Goal: Navigation & Orientation: Find specific page/section

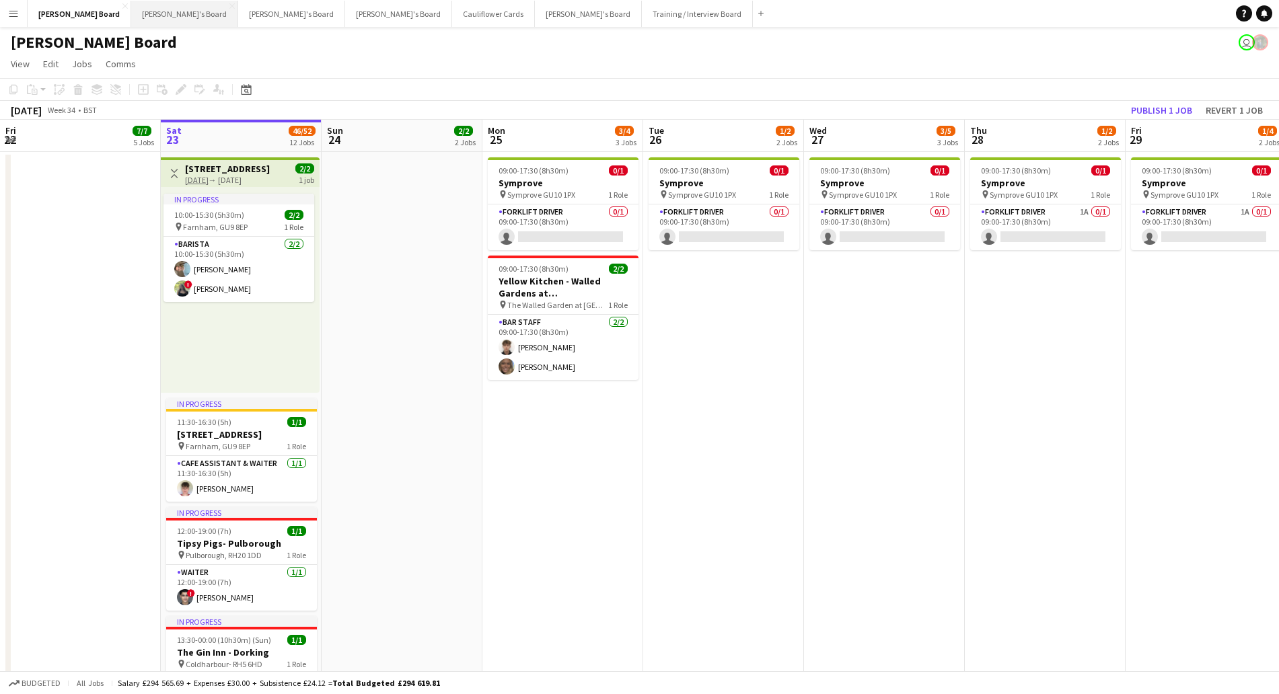
click at [131, 15] on button "[PERSON_NAME]'s Board Close" at bounding box center [184, 14] width 107 height 26
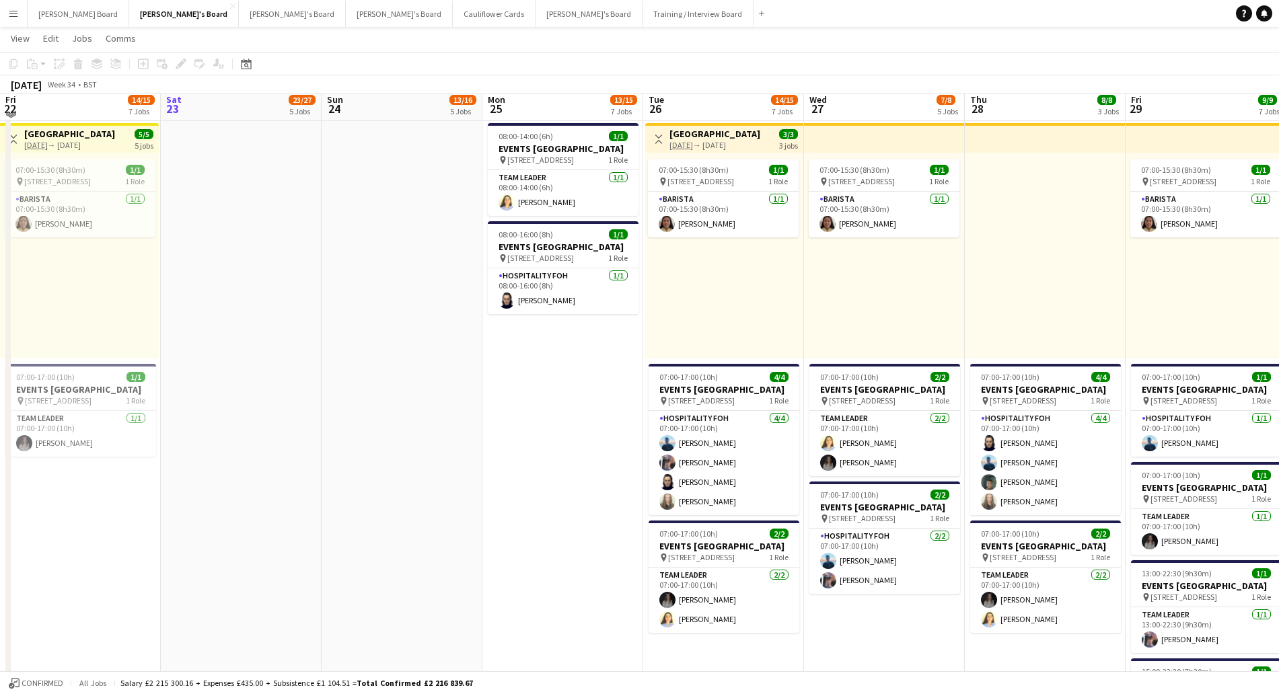
scroll to position [412, 0]
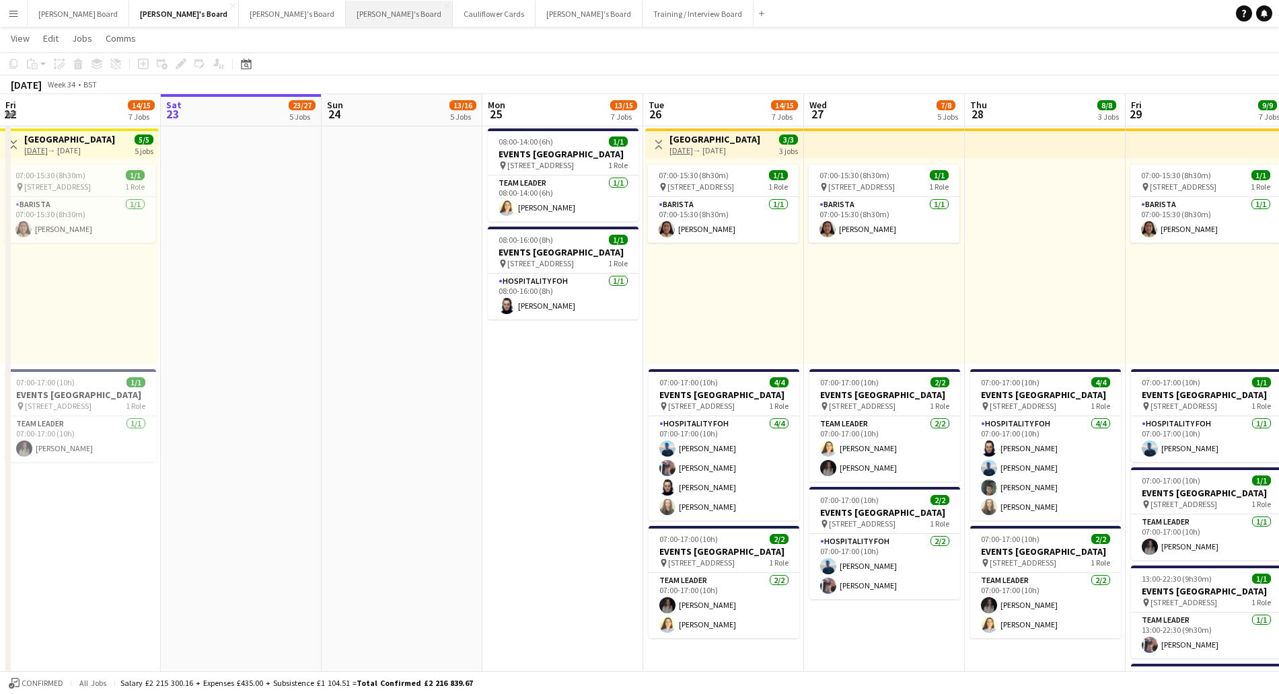
click at [346, 9] on button "[PERSON_NAME]'s Board Close" at bounding box center [399, 14] width 107 height 26
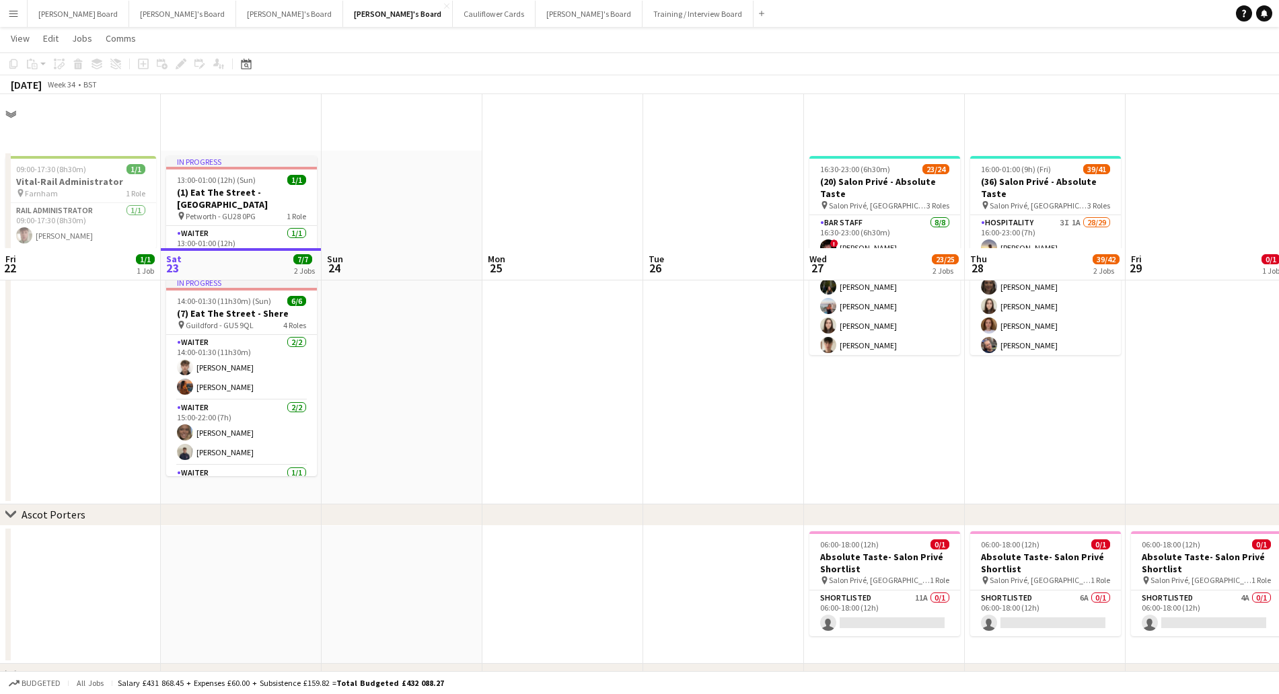
scroll to position [178, 0]
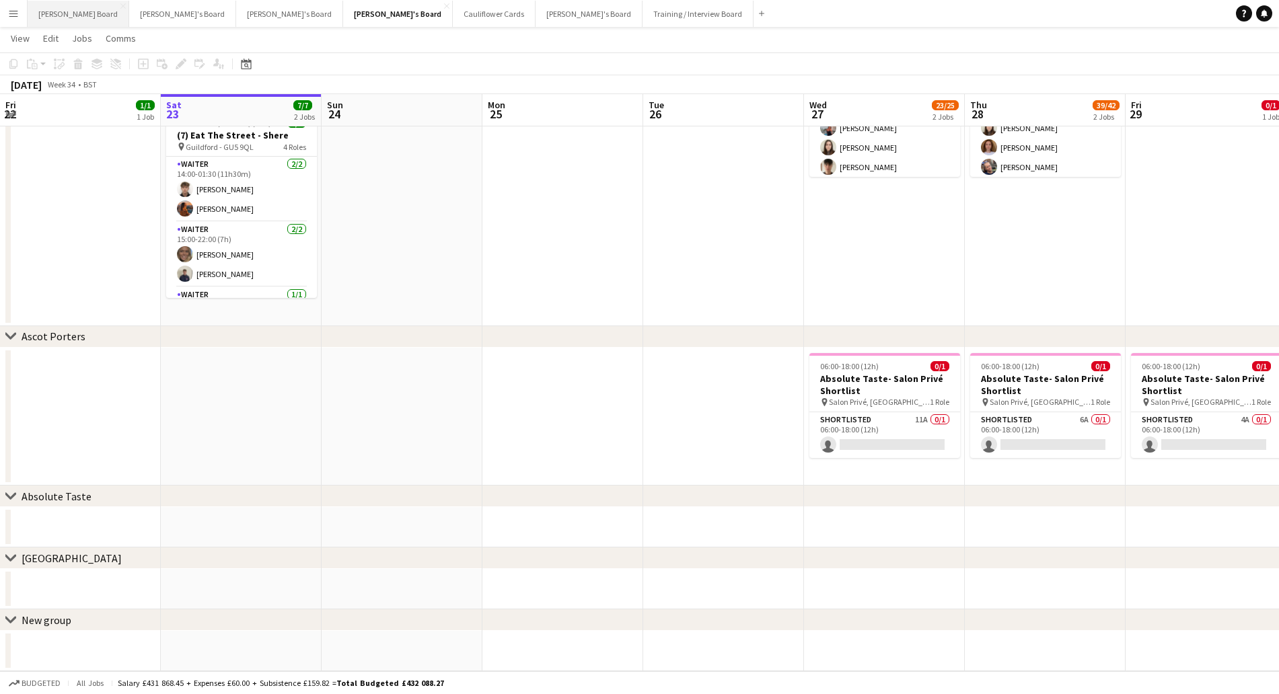
click at [57, 16] on button "[PERSON_NAME] Board Close" at bounding box center [79, 14] width 102 height 26
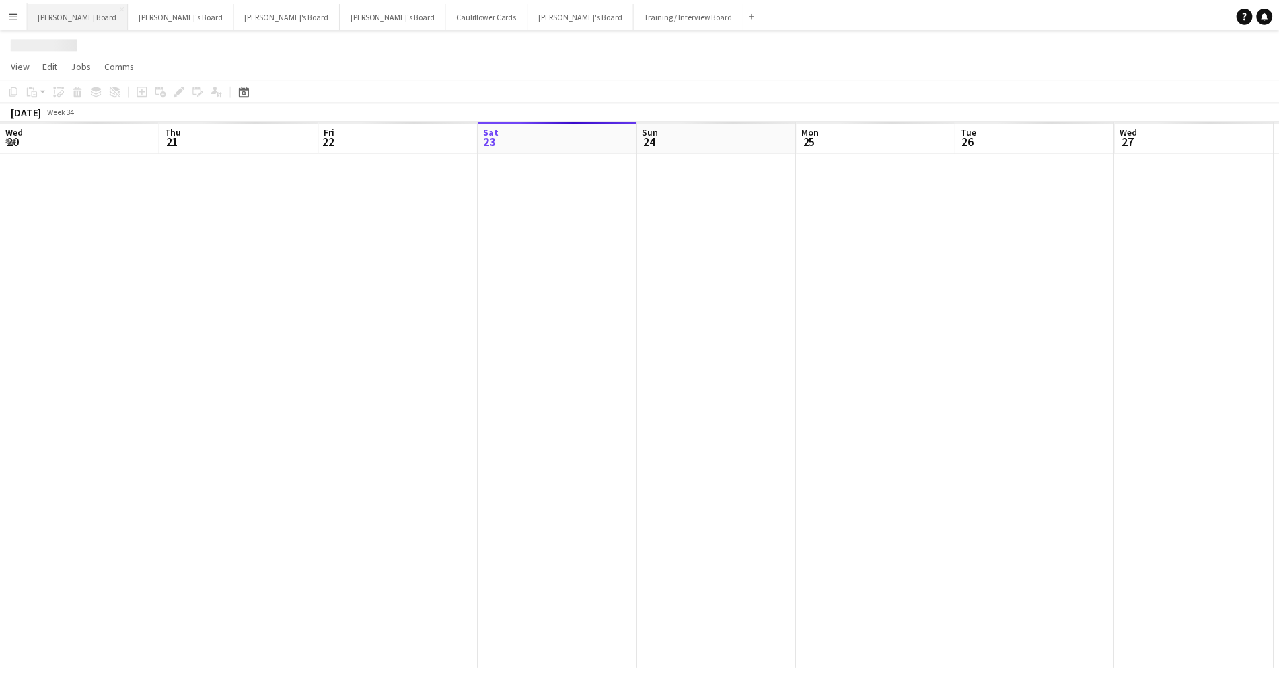
scroll to position [0, 322]
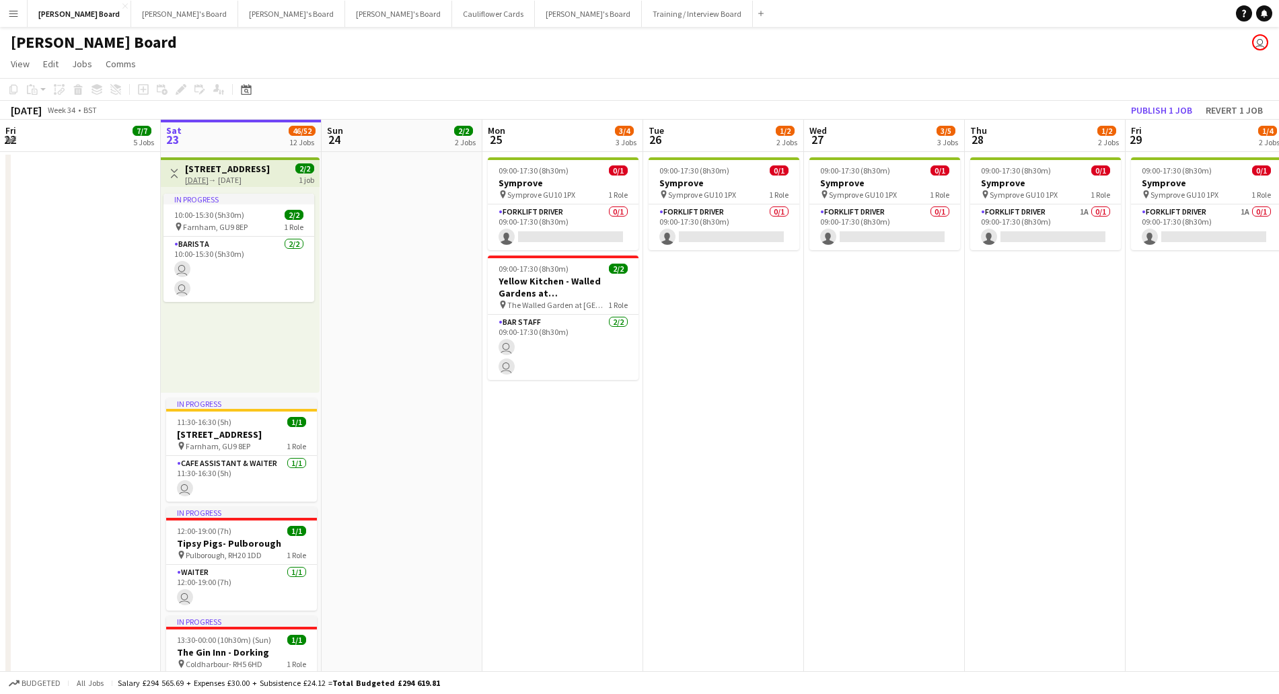
drag, startPoint x: 385, startPoint y: 562, endPoint x: 1112, endPoint y: 505, distance: 729.0
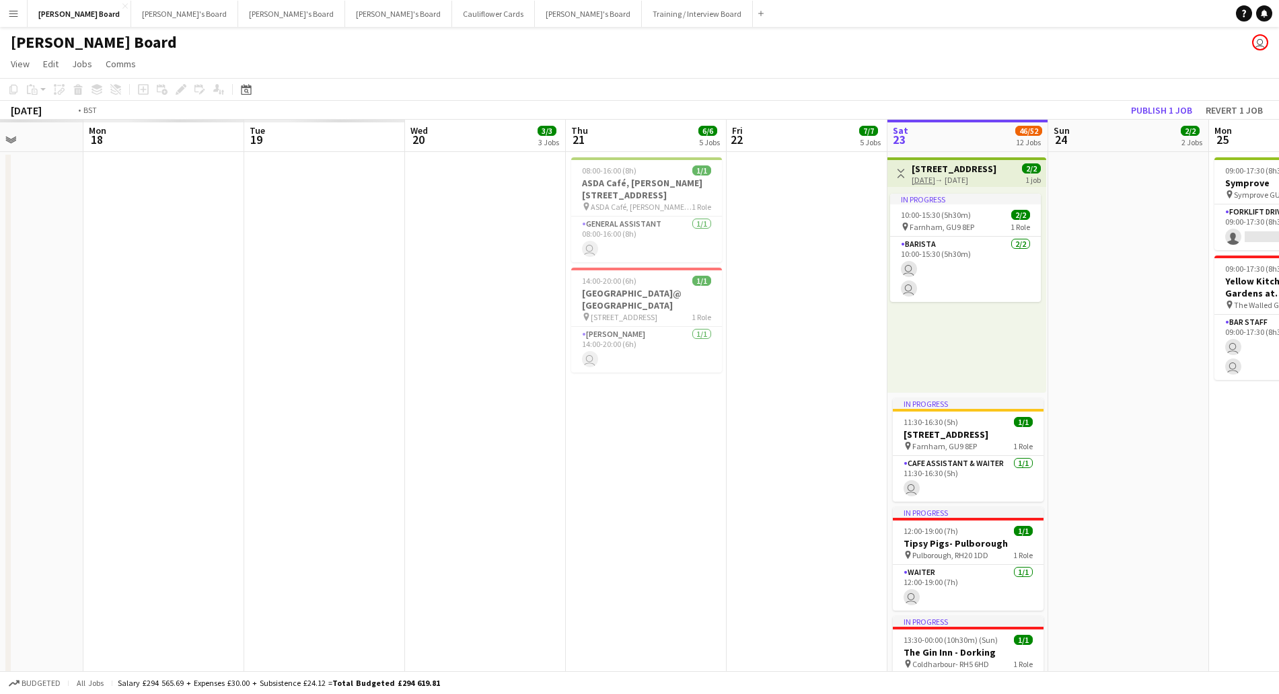
scroll to position [0, 399]
click at [1102, 484] on app-date-cell at bounding box center [1128, 534] width 161 height 765
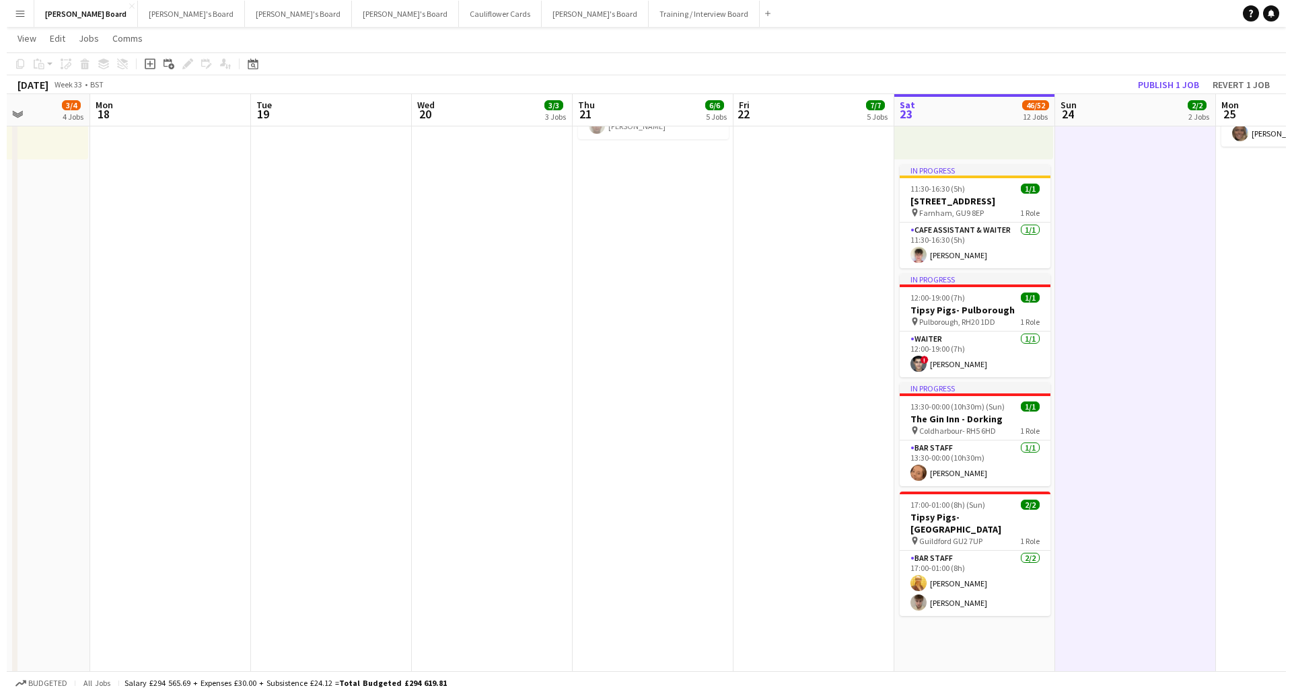
scroll to position [0, 0]
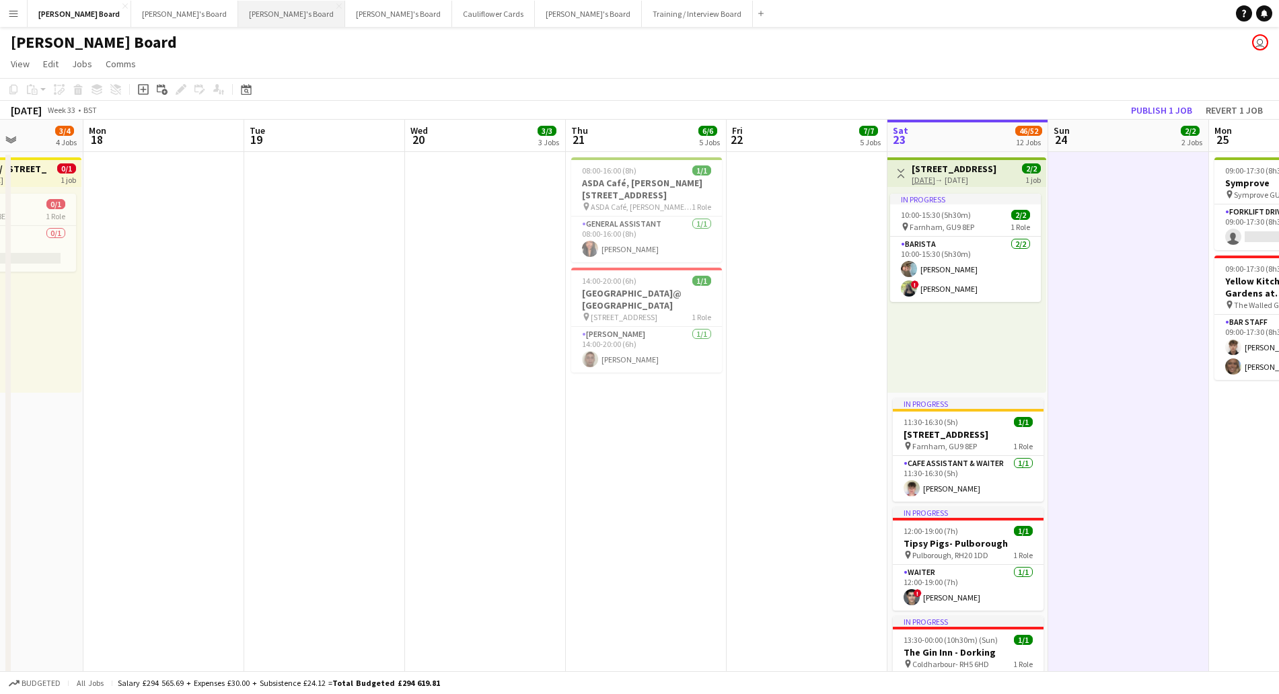
click at [238, 11] on button "[PERSON_NAME]'s Board Close" at bounding box center [291, 14] width 107 height 26
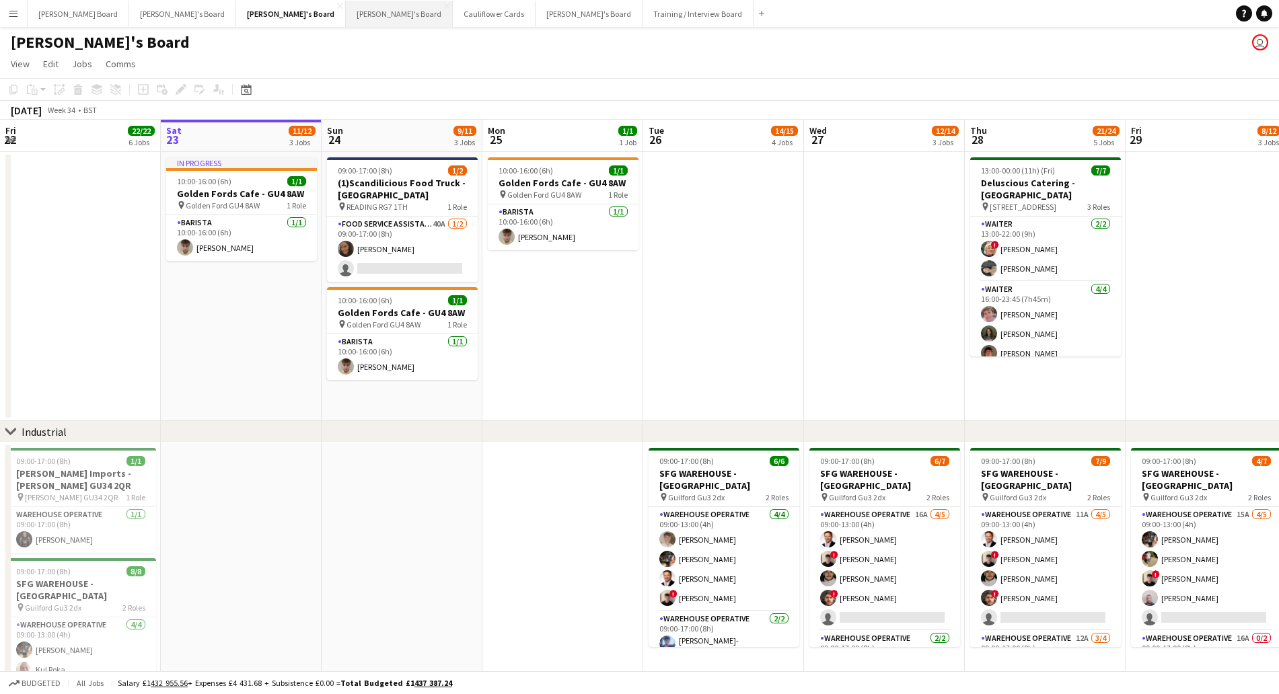
click at [346, 15] on button "[PERSON_NAME]'s Board Close" at bounding box center [399, 14] width 107 height 26
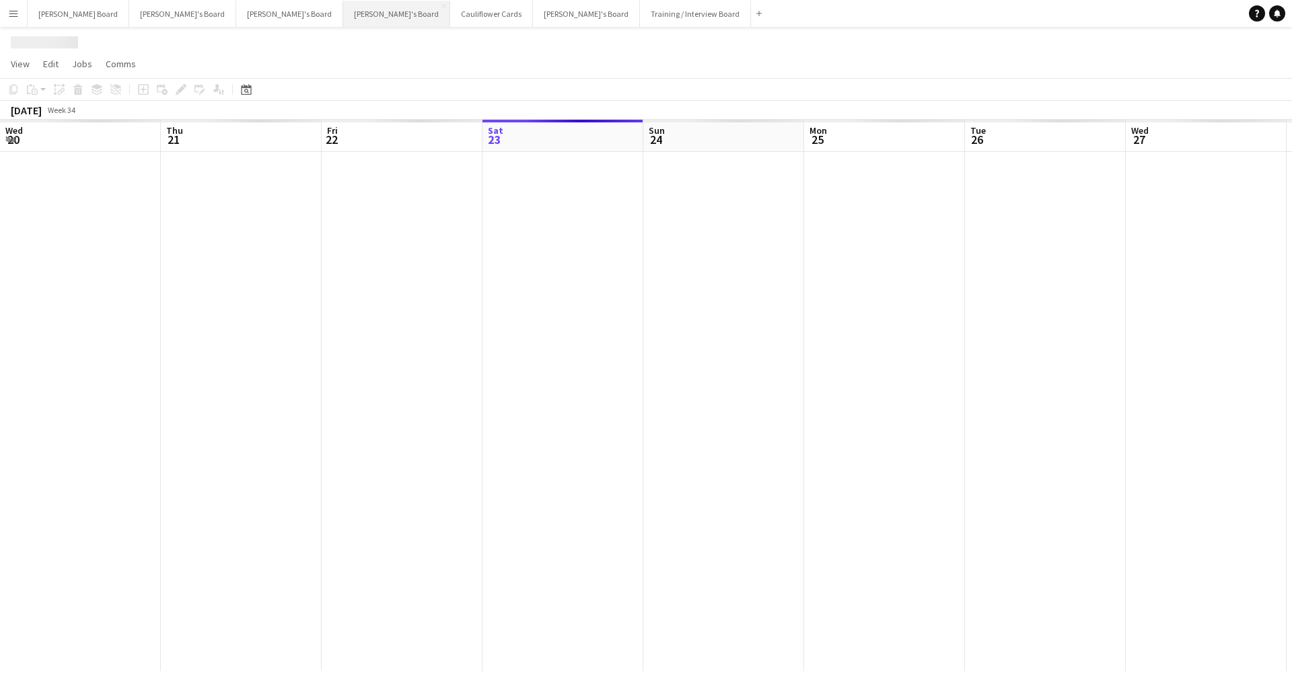
scroll to position [0, 322]
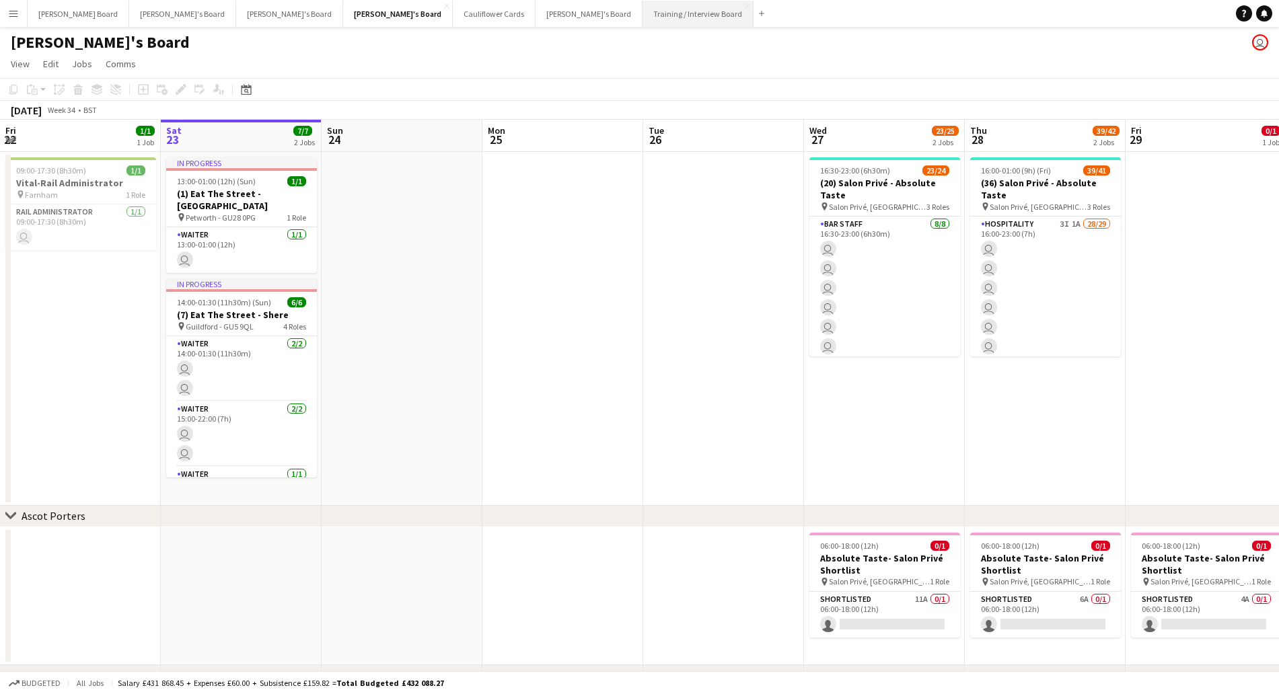
click at [643, 20] on button "Training / Interview Board Close" at bounding box center [698, 14] width 111 height 26
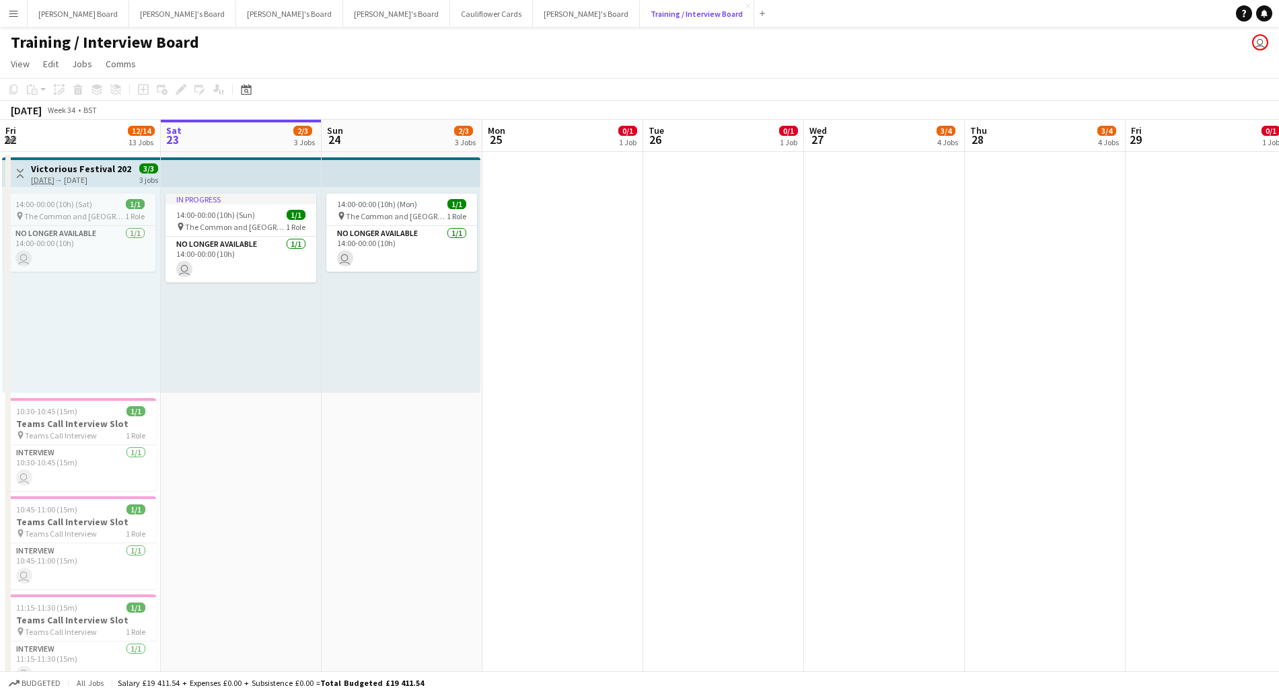
scroll to position [325, 0]
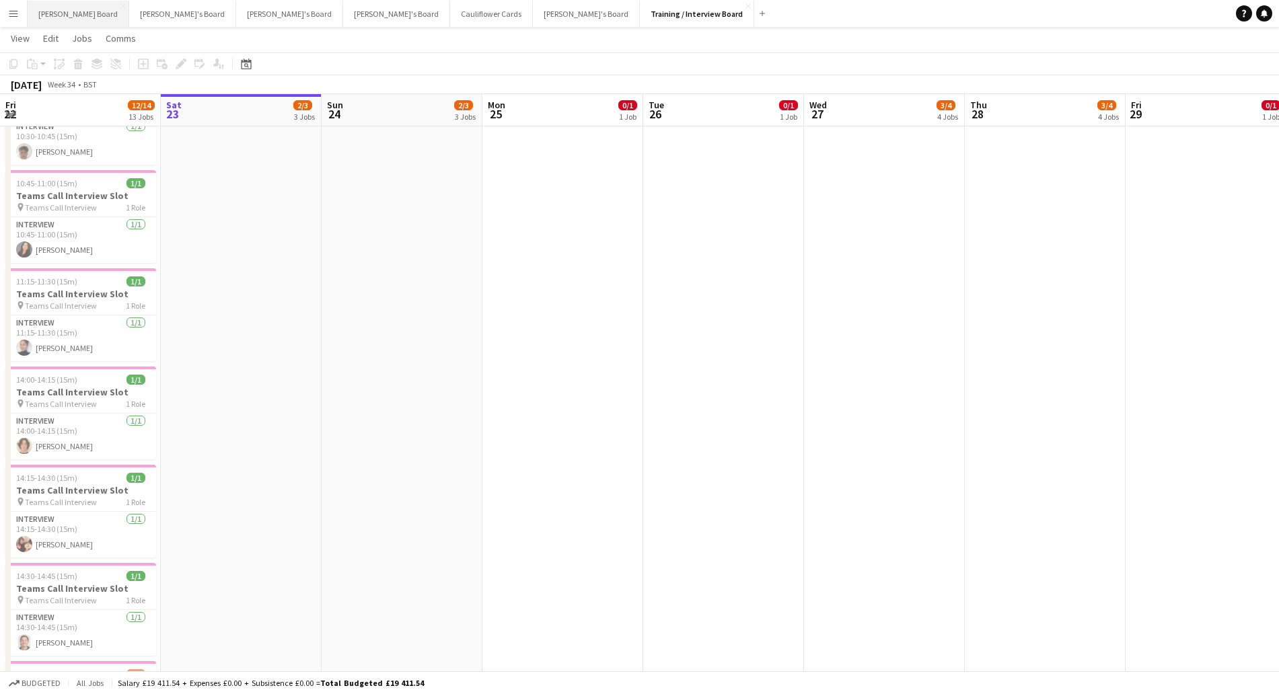
click at [63, 12] on button "[PERSON_NAME] Board Close" at bounding box center [79, 14] width 102 height 26
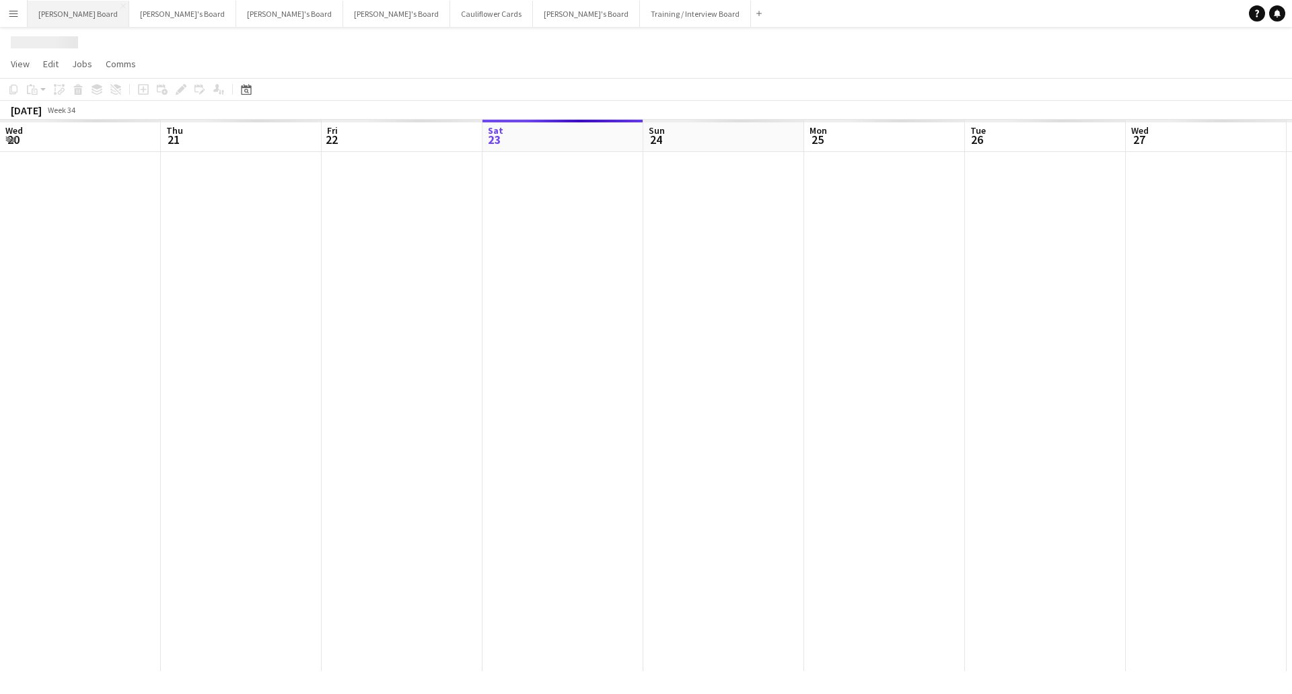
scroll to position [0, 322]
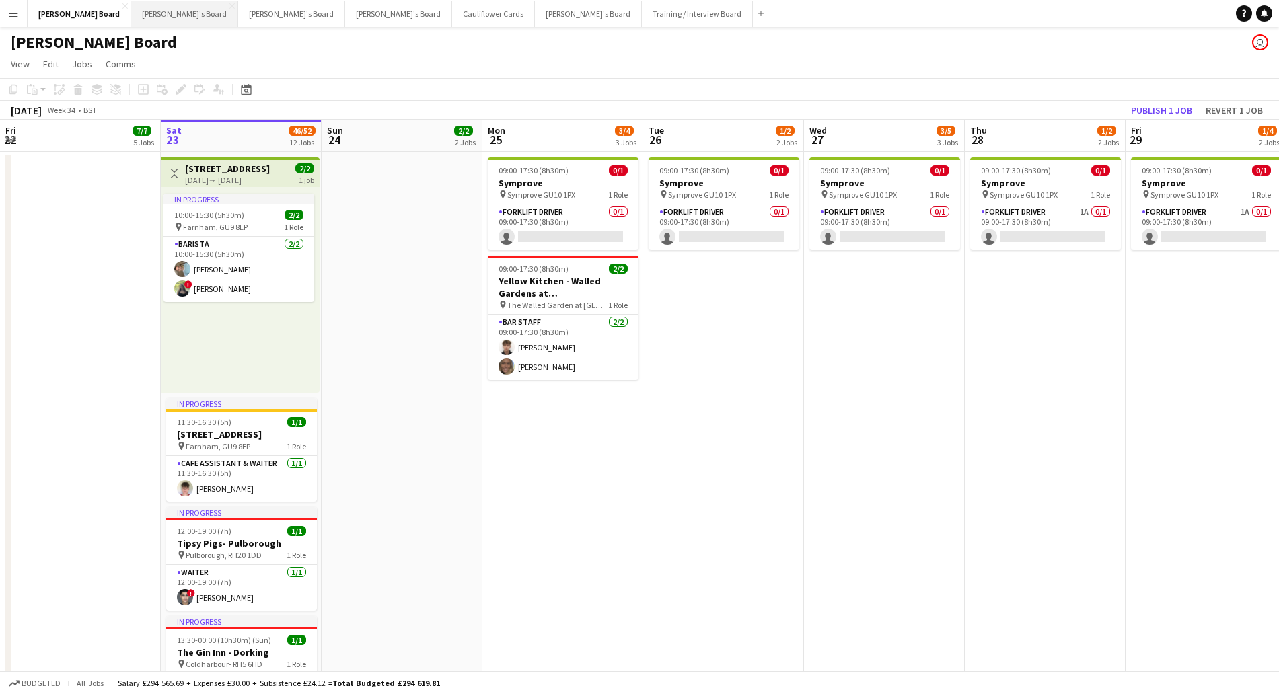
click at [133, 9] on button "[PERSON_NAME]'s Board Close" at bounding box center [184, 14] width 107 height 26
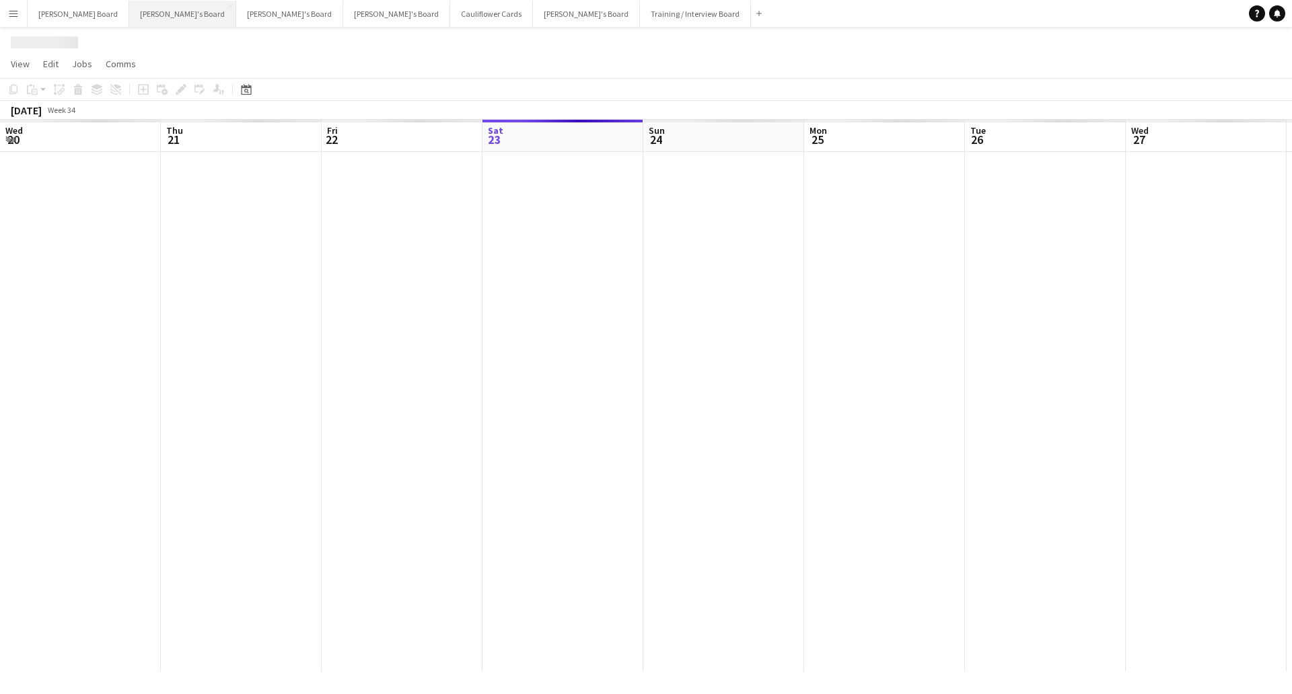
scroll to position [0, 322]
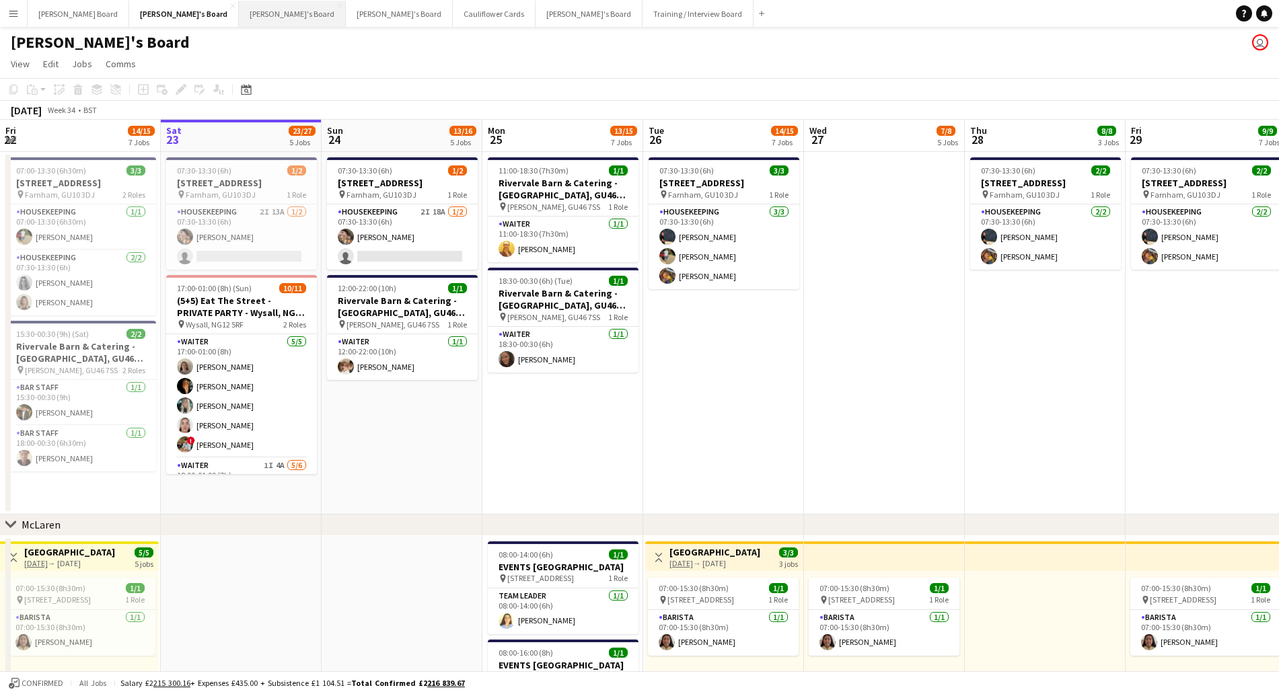
click at [239, 14] on button "[PERSON_NAME]'s Board Close" at bounding box center [292, 14] width 107 height 26
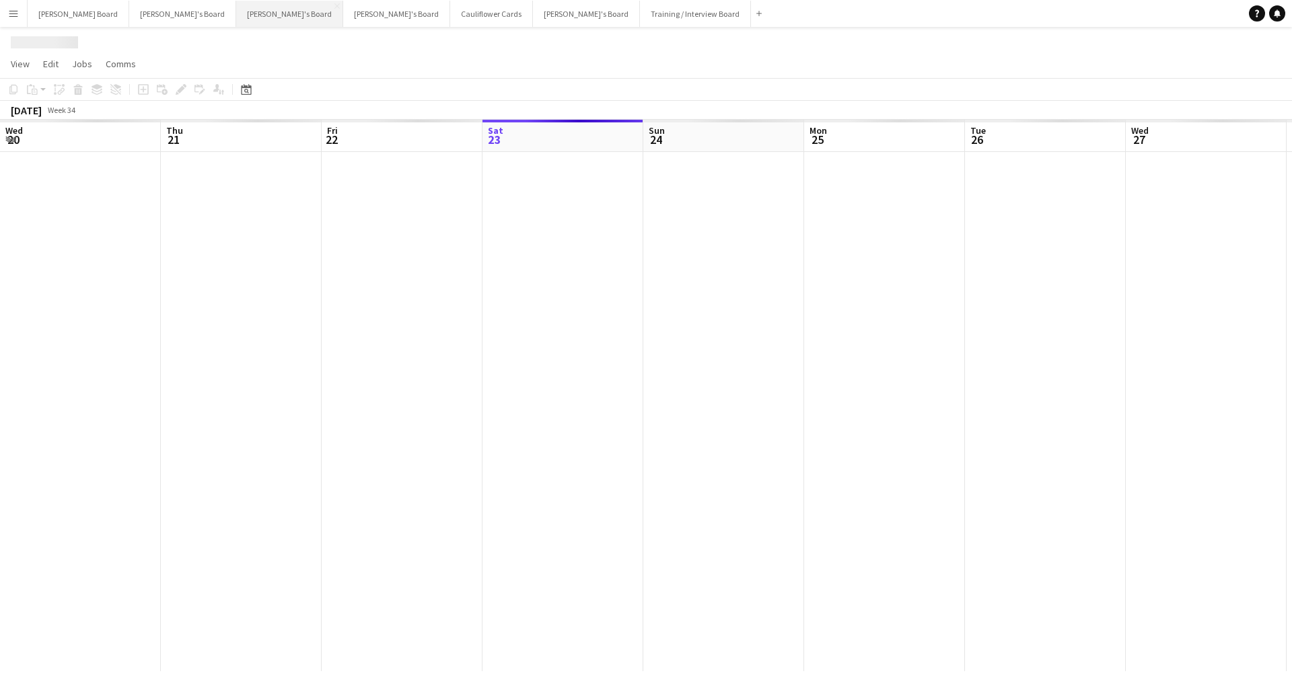
scroll to position [0, 322]
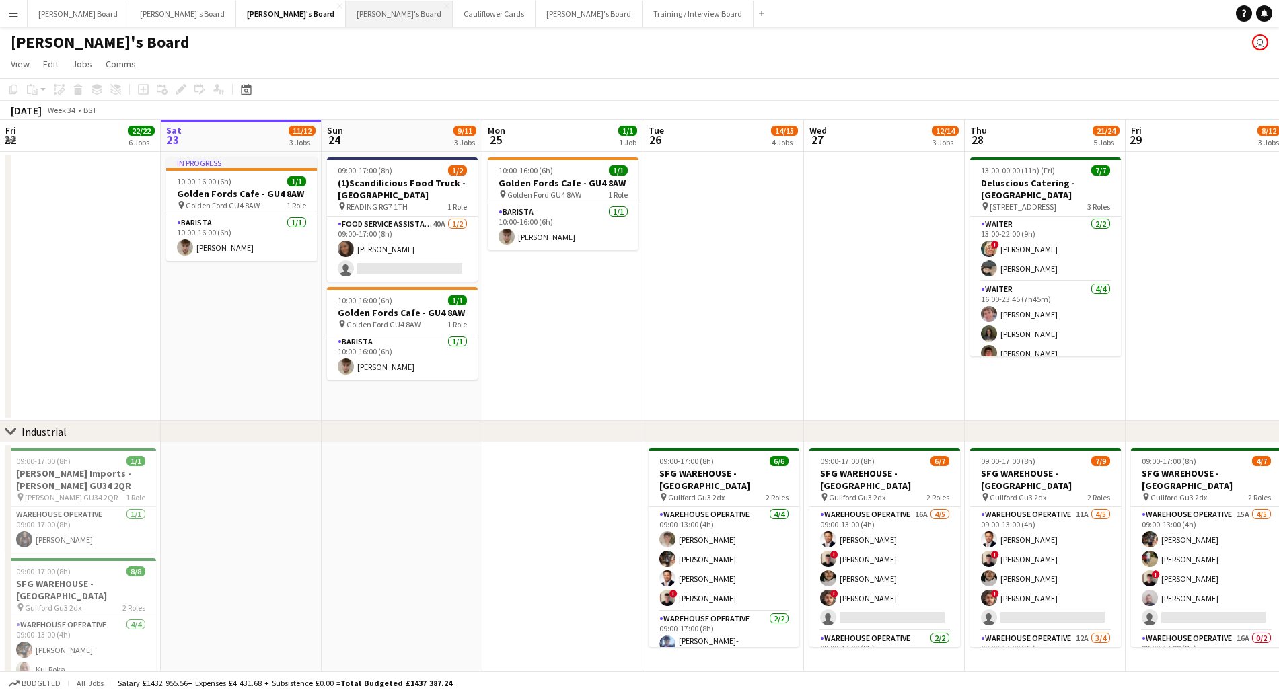
click at [346, 15] on button "[PERSON_NAME]'s Board Close" at bounding box center [399, 14] width 107 height 26
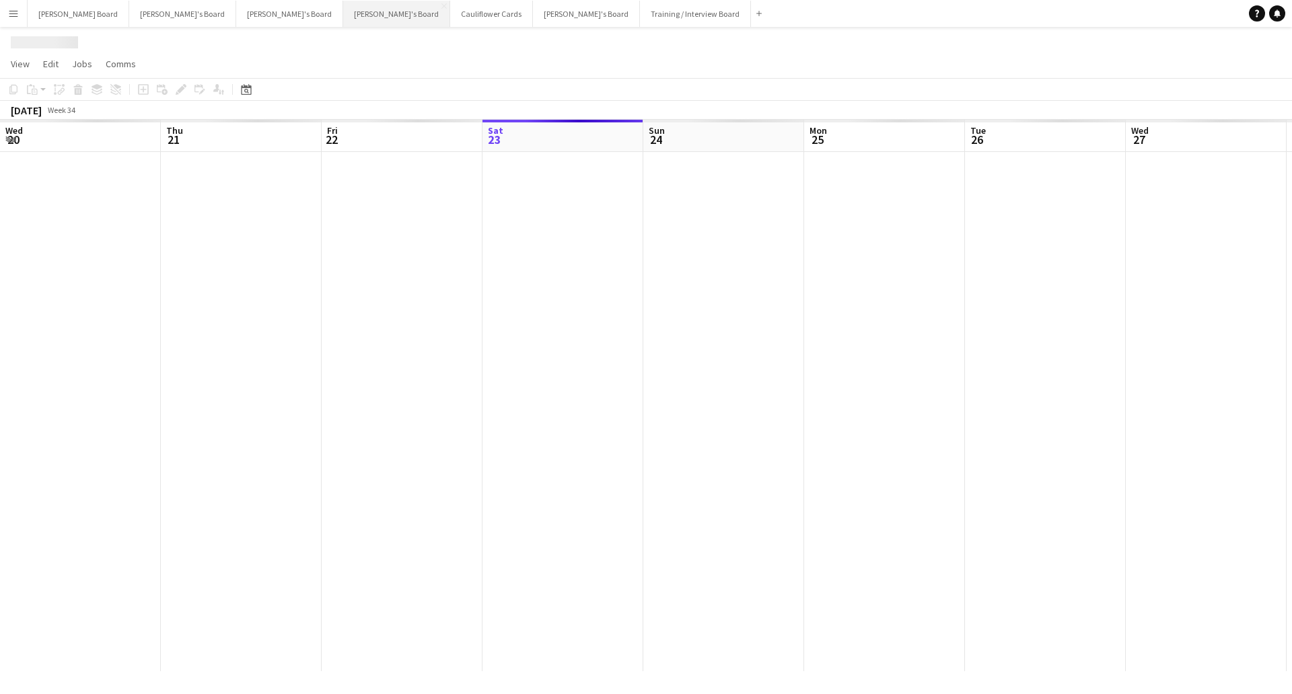
scroll to position [0, 322]
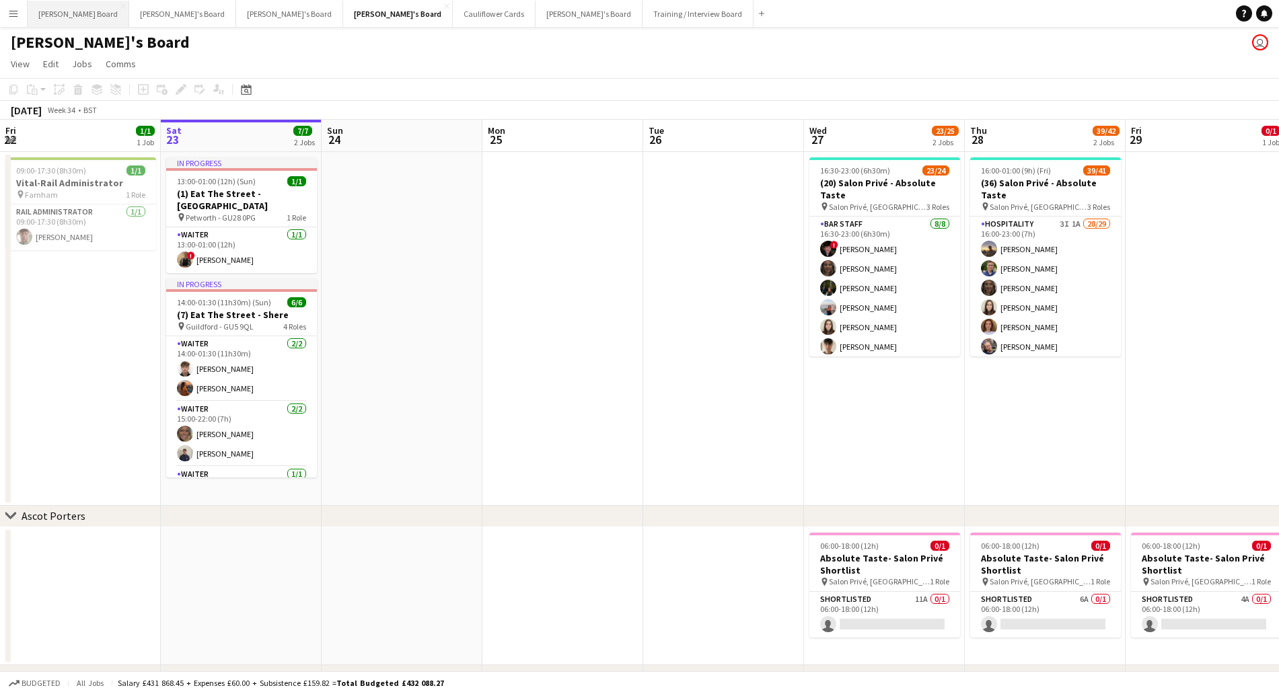
click at [48, 17] on button "[PERSON_NAME] Board Close" at bounding box center [79, 14] width 102 height 26
